Goal: Navigation & Orientation: Find specific page/section

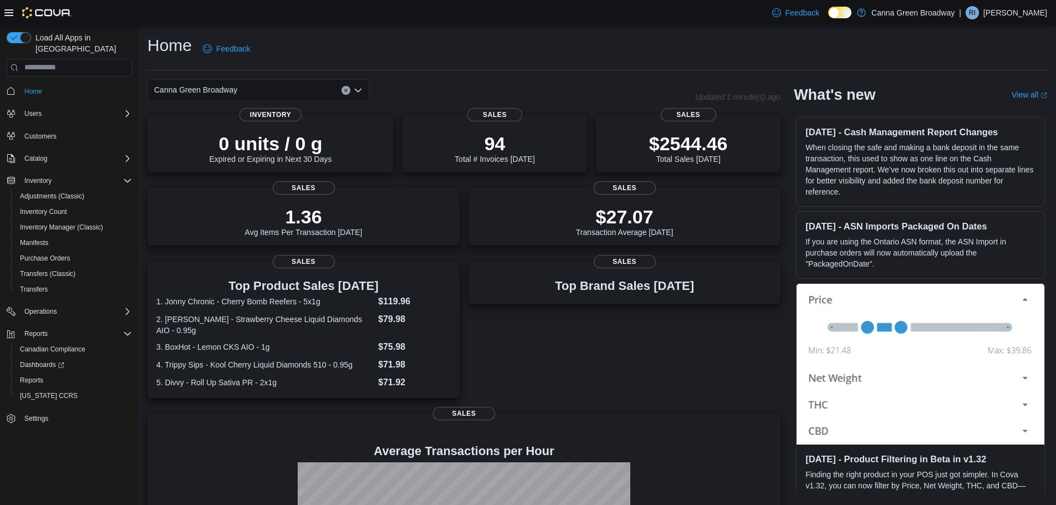
click at [653, 65] on div "Home Feedback" at bounding box center [596, 52] width 899 height 36
